Goal: Task Accomplishment & Management: Manage account settings

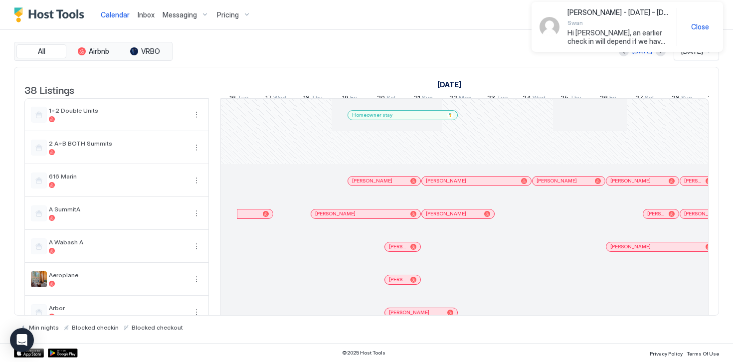
scroll to position [0, 554]
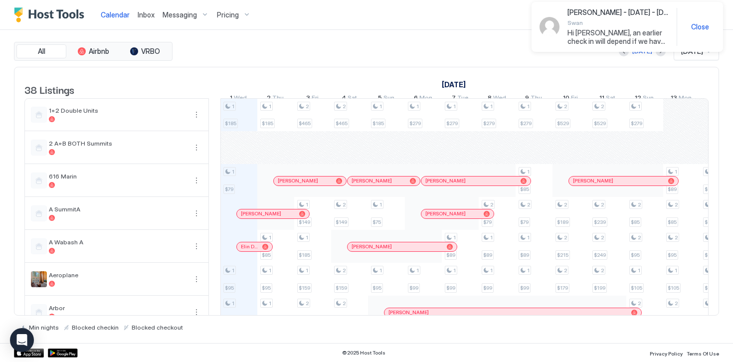
click at [705, 27] on span "Close" at bounding box center [701, 26] width 18 height 9
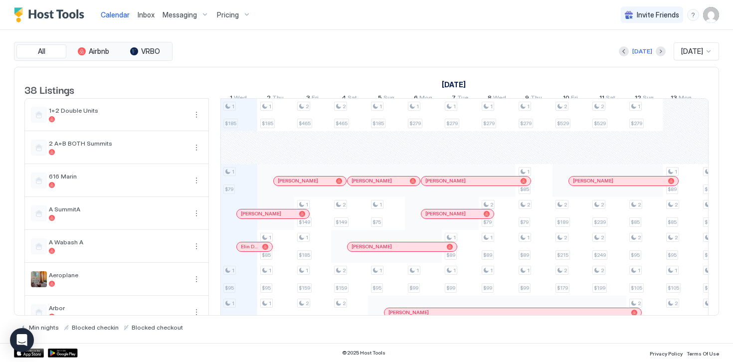
click at [713, 14] on img "User profile" at bounding box center [712, 15] width 16 height 16
click at [627, 55] on span "Settings" at bounding box center [621, 55] width 27 height 9
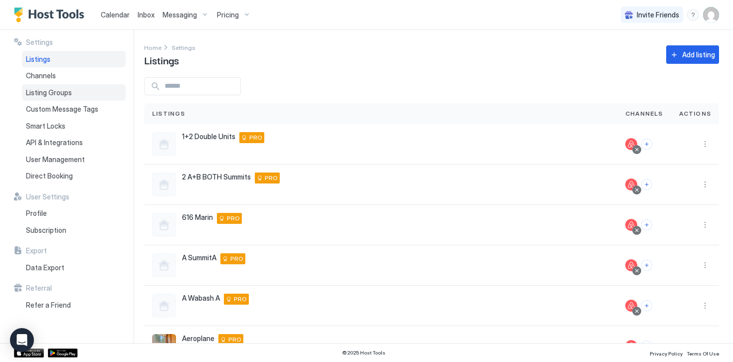
click at [33, 95] on span "Listing Groups" at bounding box center [49, 92] width 46 height 9
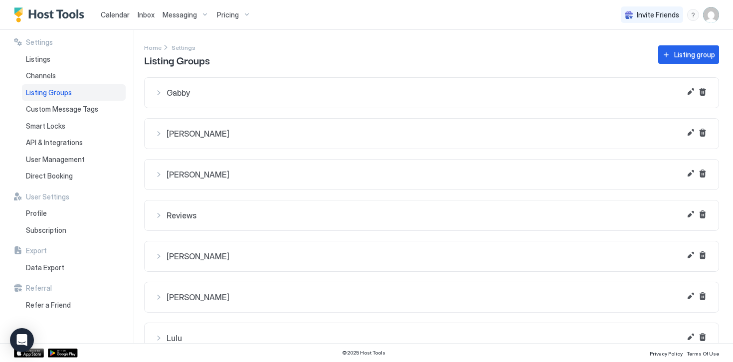
click at [163, 136] on div "[PERSON_NAME]" at bounding box center [432, 134] width 554 height 10
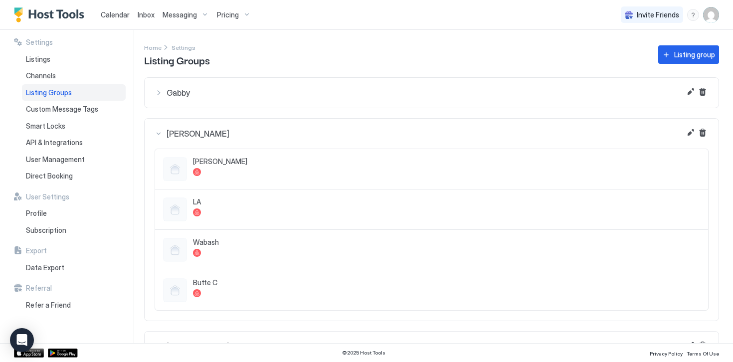
click at [158, 134] on div "[PERSON_NAME]" at bounding box center [432, 134] width 554 height 10
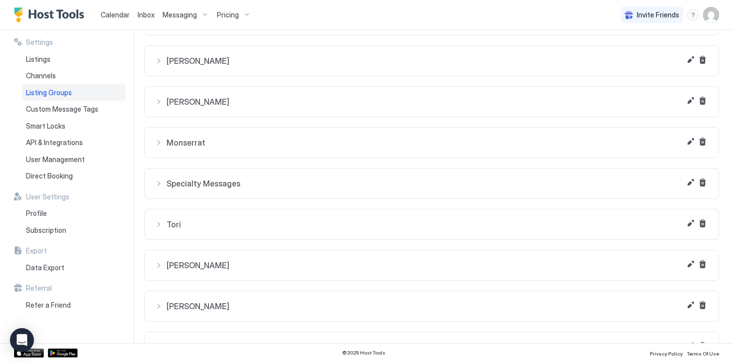
scroll to position [466, 0]
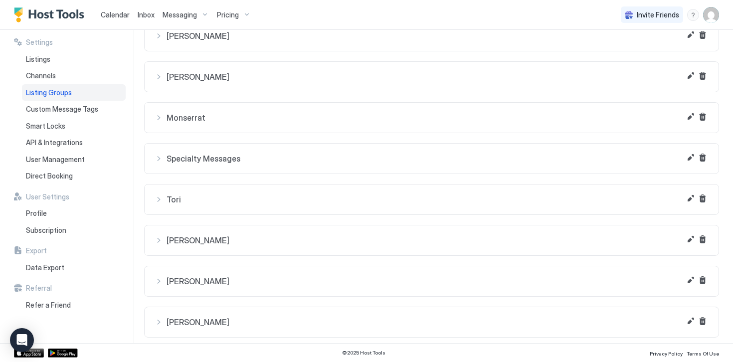
click at [160, 200] on div "Tori" at bounding box center [432, 200] width 554 height 10
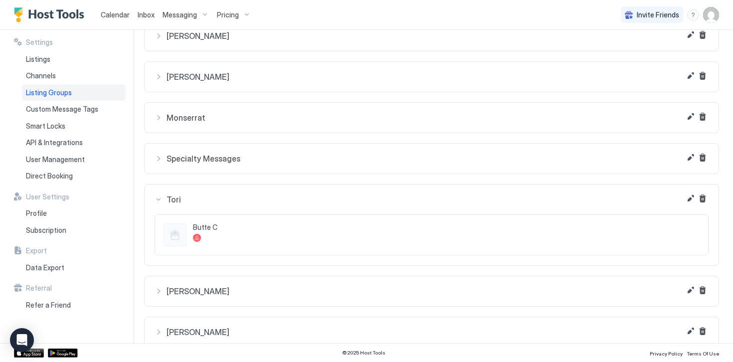
click at [160, 200] on div "Tori" at bounding box center [432, 200] width 554 height 10
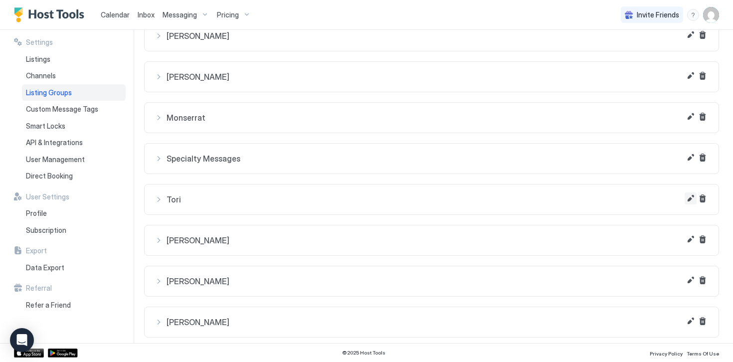
click at [690, 199] on button "Edit" at bounding box center [691, 199] width 12 height 12
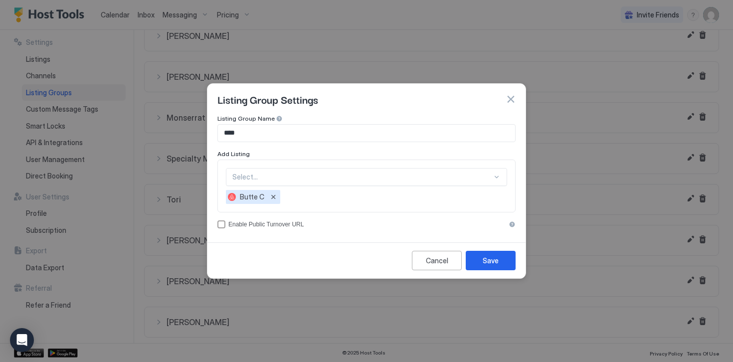
click at [307, 180] on div "Select..." at bounding box center [366, 177] width 281 height 18
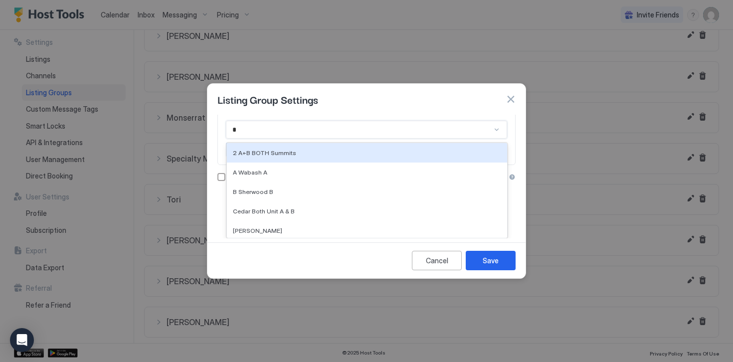
type input "**"
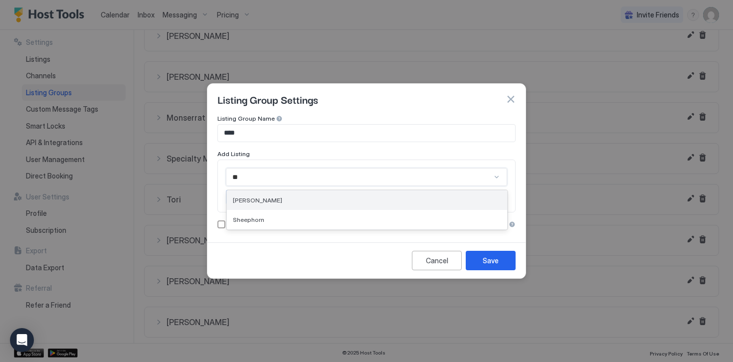
click at [242, 205] on div "[PERSON_NAME]" at bounding box center [367, 200] width 280 height 19
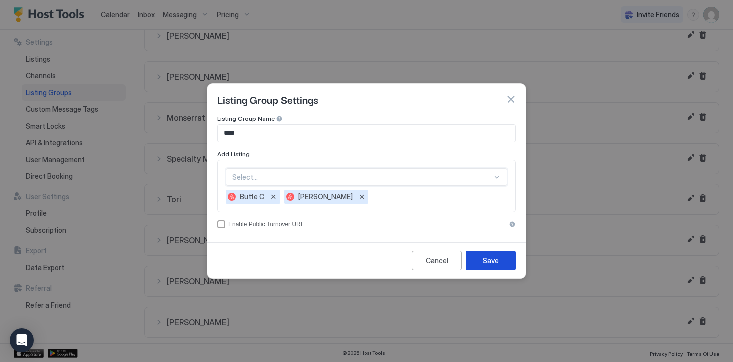
click at [485, 264] on div "Save" at bounding box center [491, 260] width 16 height 10
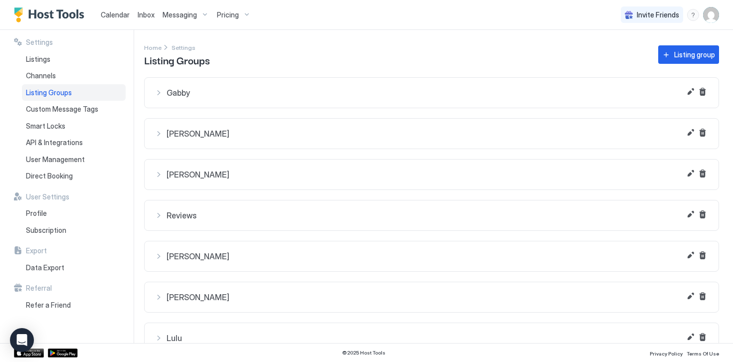
click at [61, 12] on img "Host Tools Logo" at bounding box center [51, 14] width 75 height 15
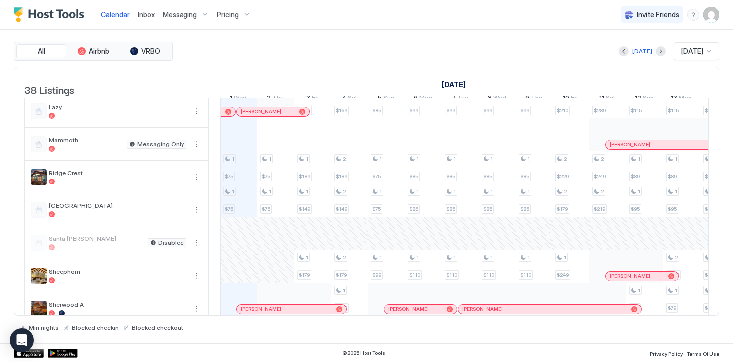
scroll to position [707, 0]
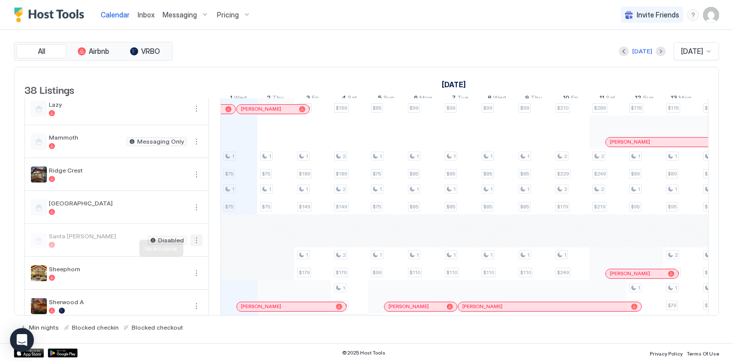
click at [199, 246] on button "More options" at bounding box center [197, 241] width 12 height 12
click at [169, 293] on span "Listing Settings" at bounding box center [179, 293] width 44 height 7
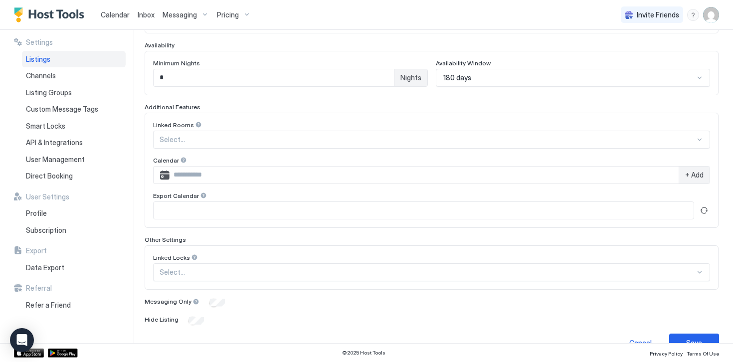
scroll to position [280, 0]
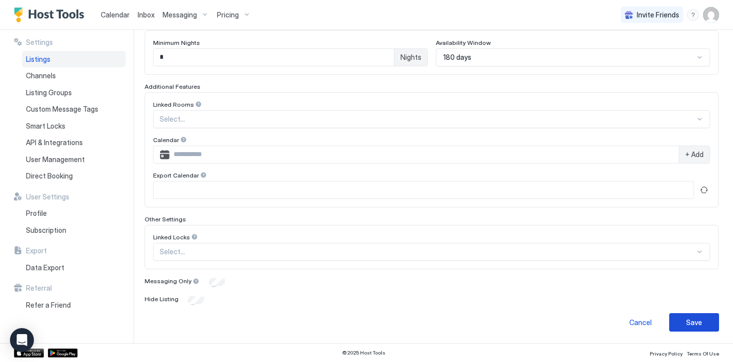
click at [686, 327] on button "Save" at bounding box center [695, 322] width 50 height 18
click at [698, 321] on div "Save" at bounding box center [695, 322] width 16 height 10
